Goal: Task Accomplishment & Management: Manage account settings

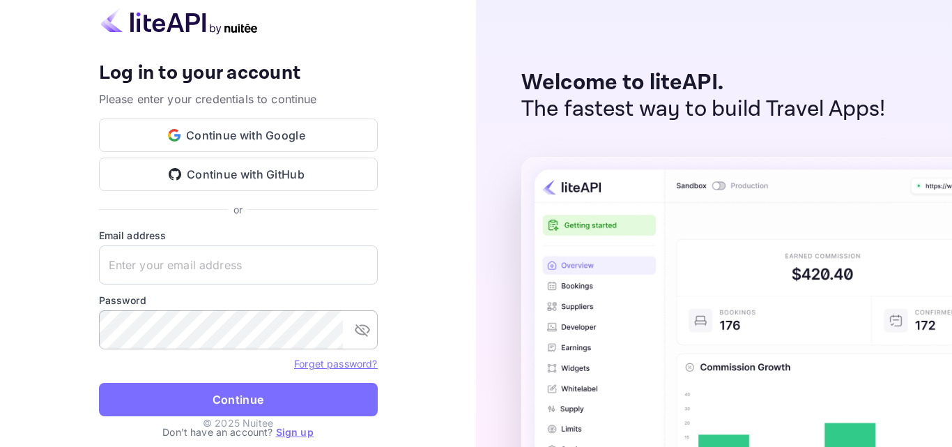
type input "[EMAIL_ADDRESS][DOMAIN_NAME]"
click at [356, 334] on icon "toggle password visibility" at bounding box center [362, 329] width 17 height 17
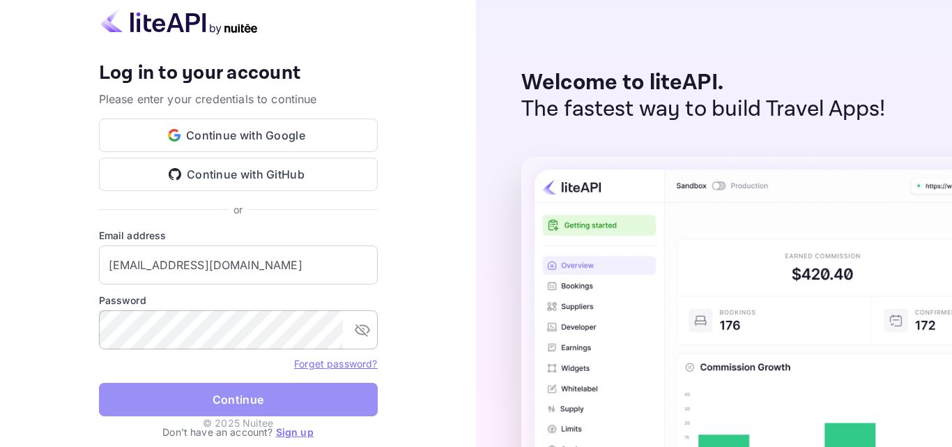
click at [289, 402] on button "Continue" at bounding box center [238, 399] width 279 height 33
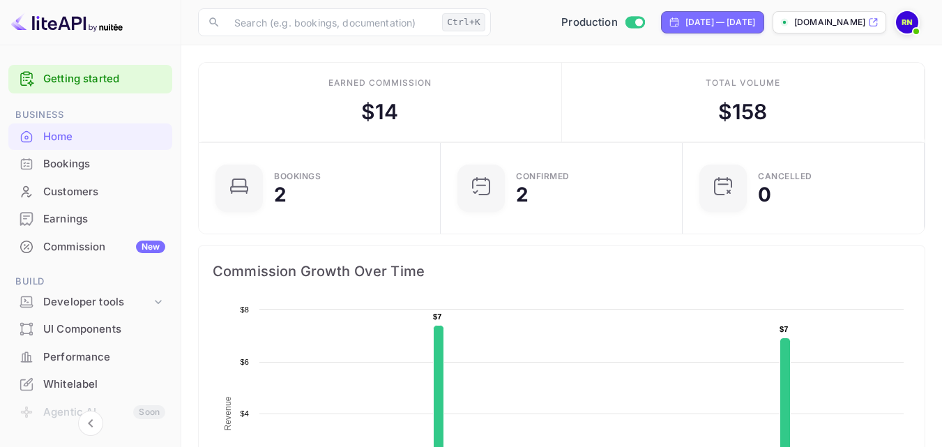
click at [913, 64] on div "Total volume $ 158" at bounding box center [743, 102] width 363 height 79
click at [66, 169] on div "Bookings" at bounding box center [104, 164] width 122 height 16
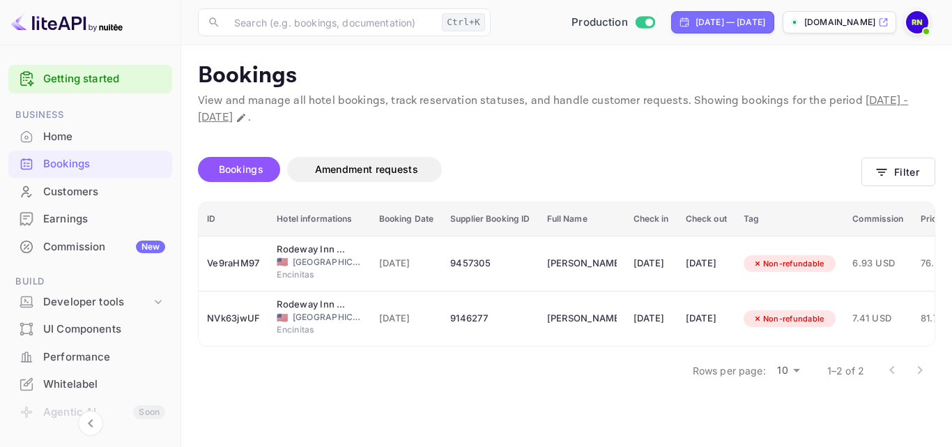
click at [911, 24] on img at bounding box center [917, 22] width 22 height 22
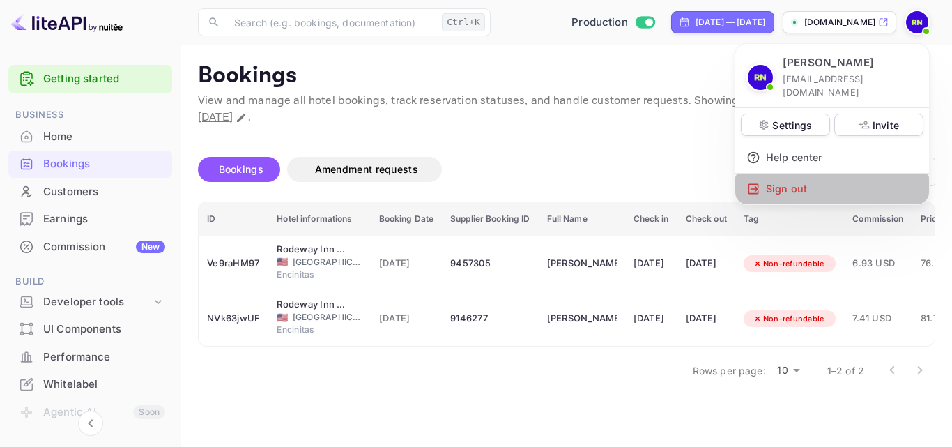
click at [775, 179] on div "Sign out" at bounding box center [833, 189] width 194 height 31
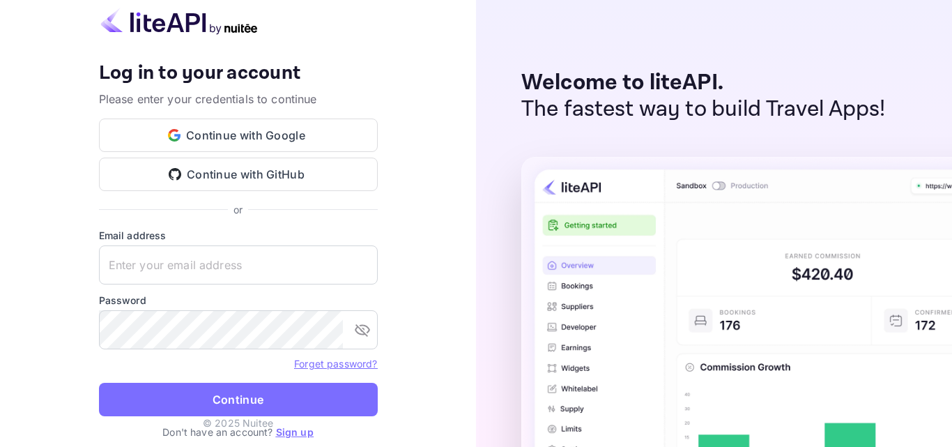
type input "robertnichols850@yahoo.com"
click at [367, 326] on icon "toggle password visibility" at bounding box center [362, 329] width 17 height 17
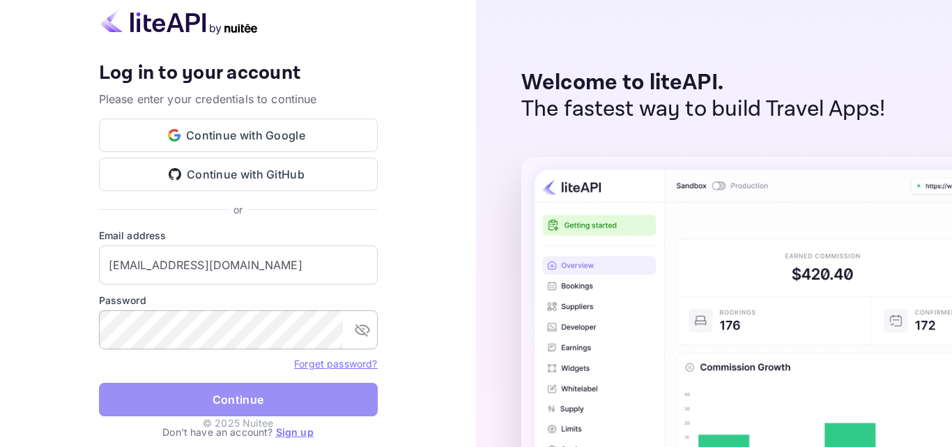
click at [318, 404] on button "Continue" at bounding box center [238, 399] width 279 height 33
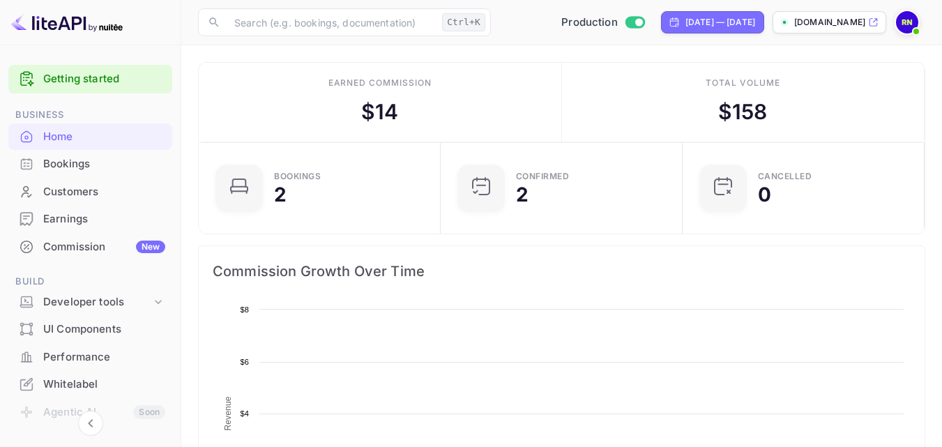
scroll to position [216, 223]
